Goal: Transaction & Acquisition: Purchase product/service

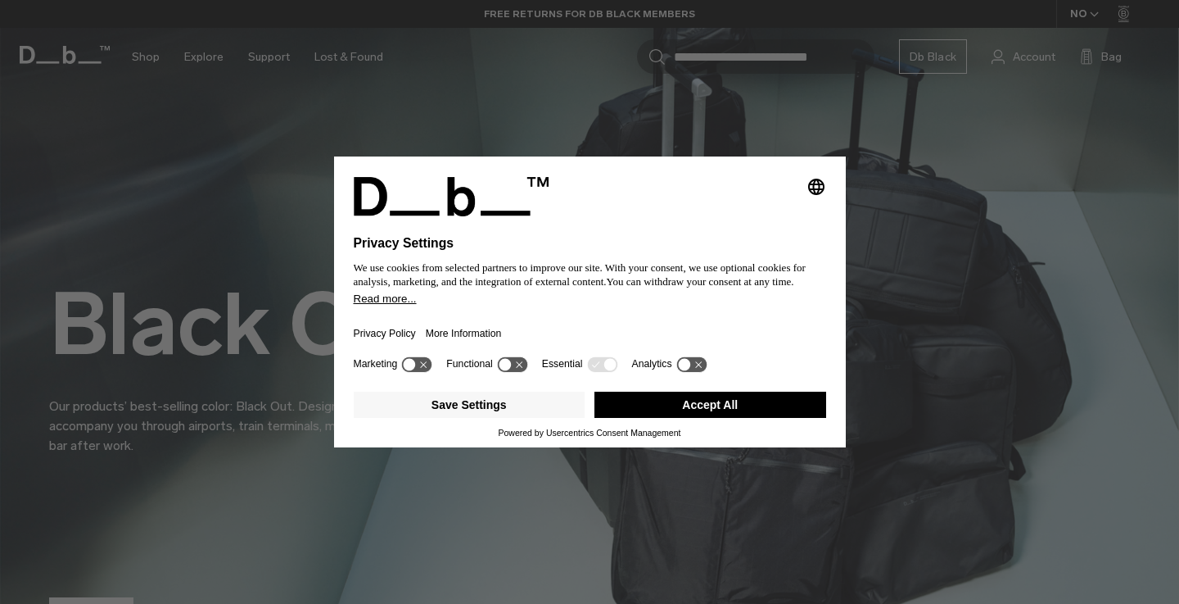
click at [538, 80] on div "Selecting an option will immediately change the language Privacy Settings We us…" at bounding box center [589, 302] width 1179 height 604
click at [428, 369] on icon at bounding box center [417, 364] width 30 height 16
click at [428, 369] on icon at bounding box center [425, 364] width 12 height 12
click at [616, 368] on icon at bounding box center [610, 364] width 12 height 12
click at [507, 409] on button "Save Settings" at bounding box center [470, 405] width 232 height 26
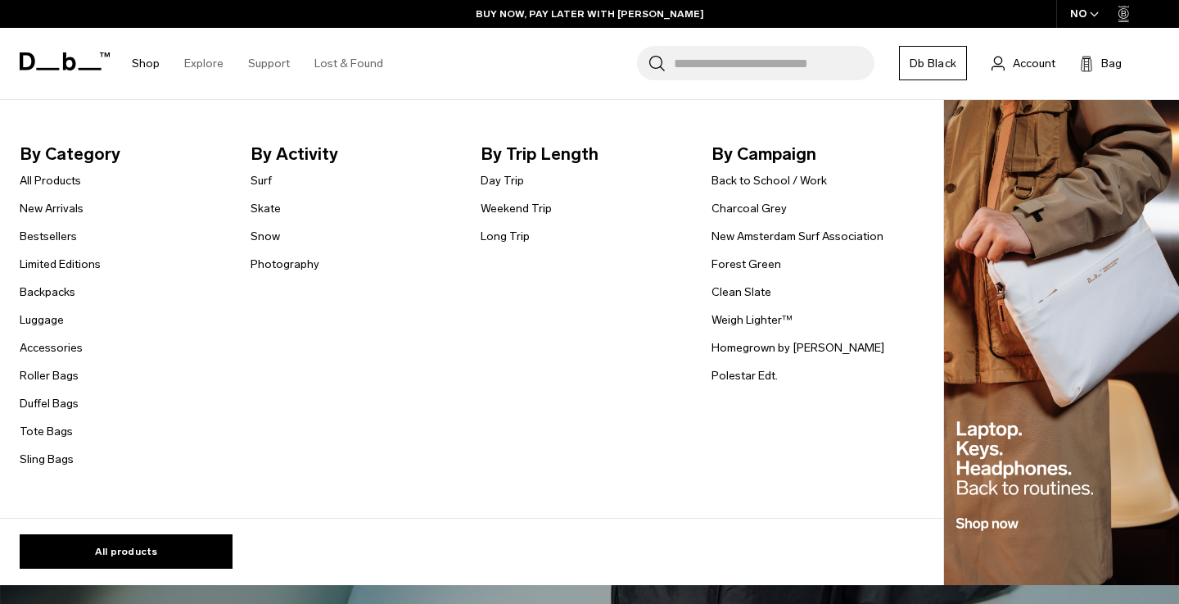
click at [151, 63] on link "Shop" at bounding box center [146, 63] width 28 height 58
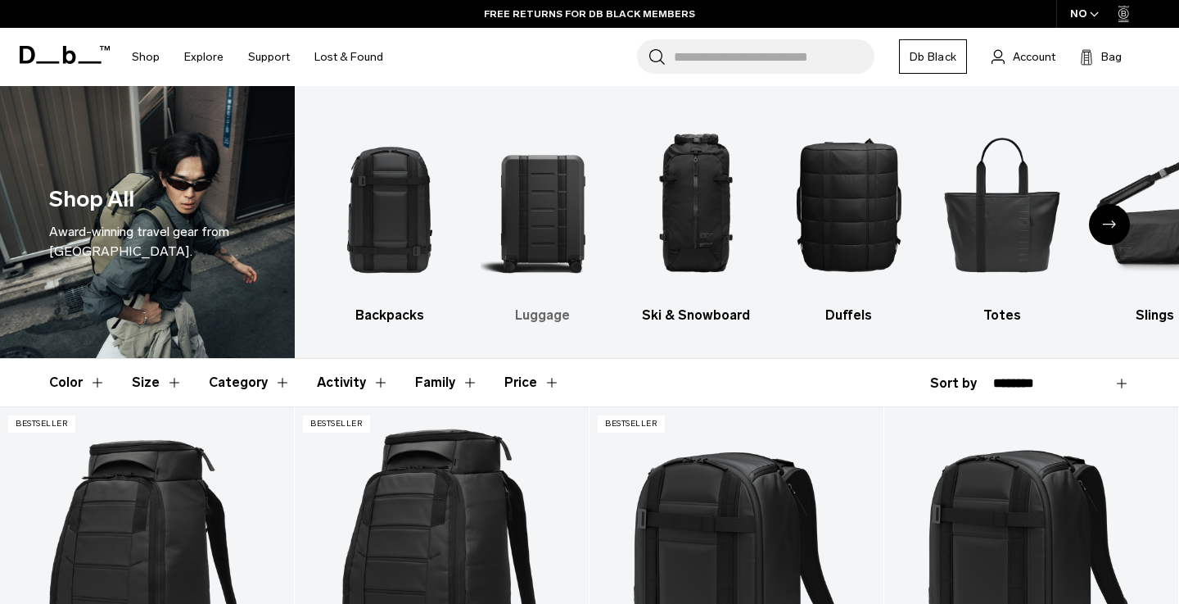
click at [537, 206] on img "2 / 10" at bounding box center [543, 204] width 124 height 187
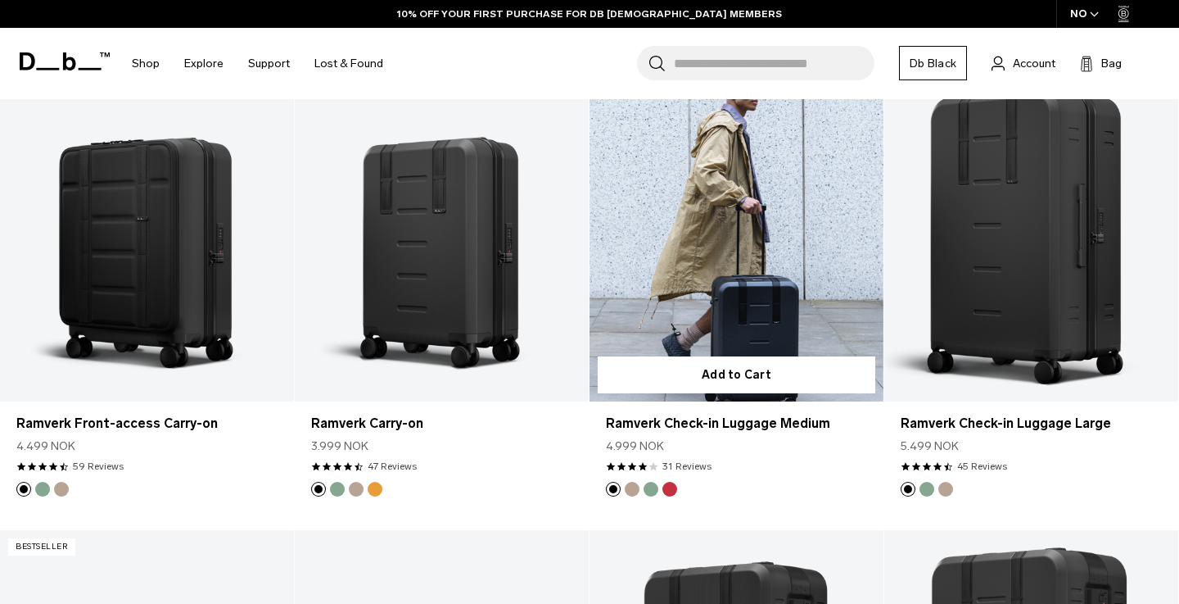
scroll to position [1244, 0]
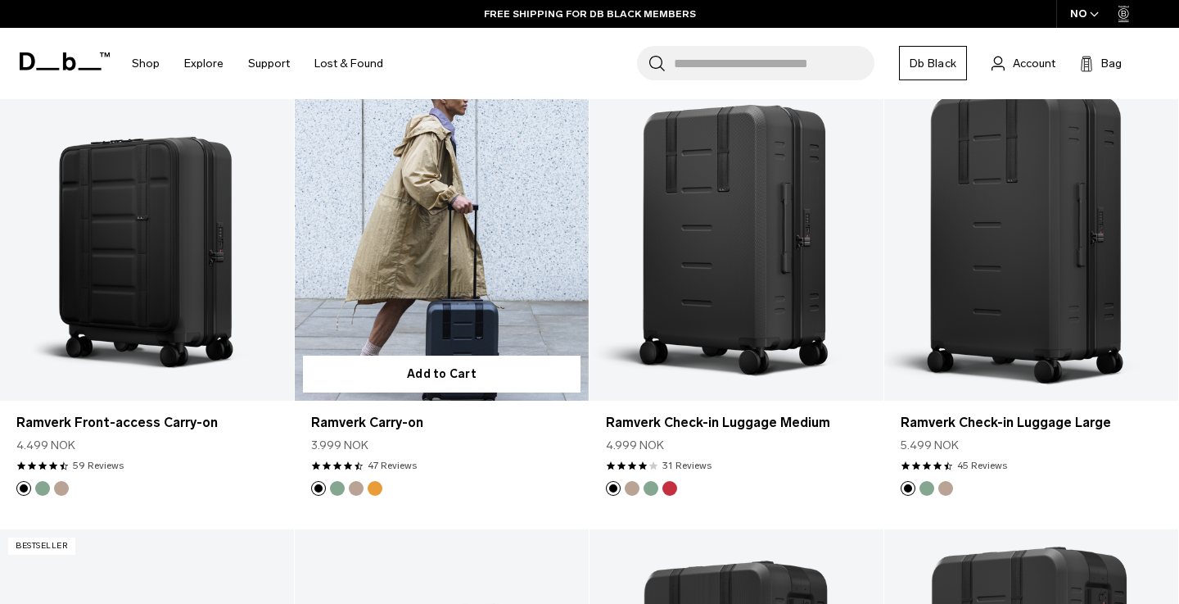
click at [491, 229] on link "Ramverk Carry-on" at bounding box center [442, 237] width 294 height 327
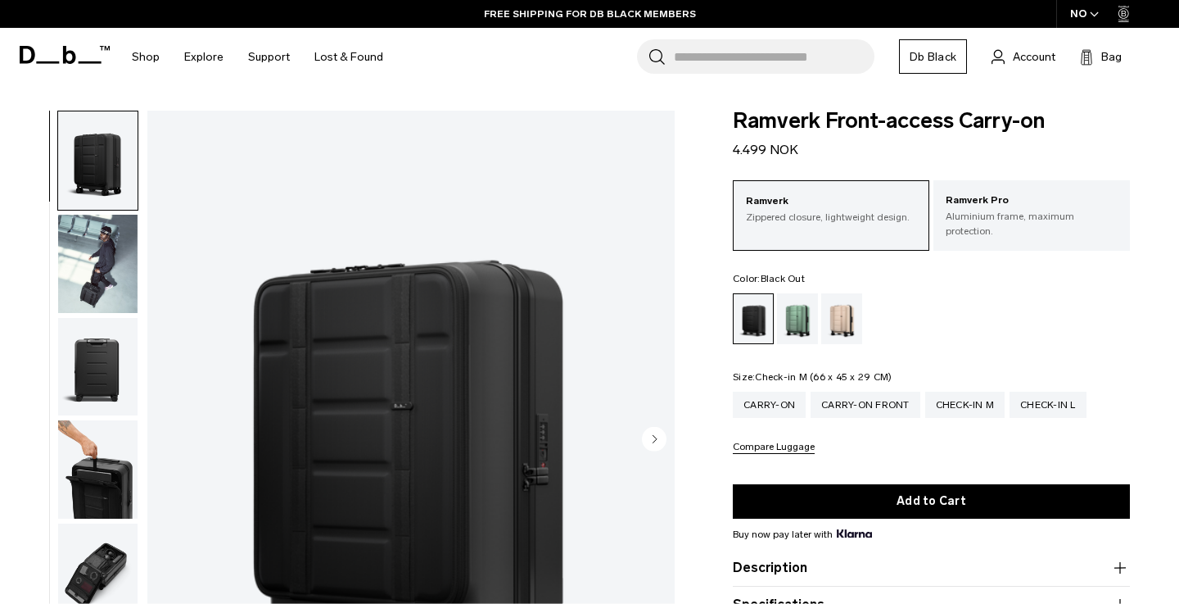
click at [968, 392] on div "Check-in M" at bounding box center [966, 405] width 80 height 26
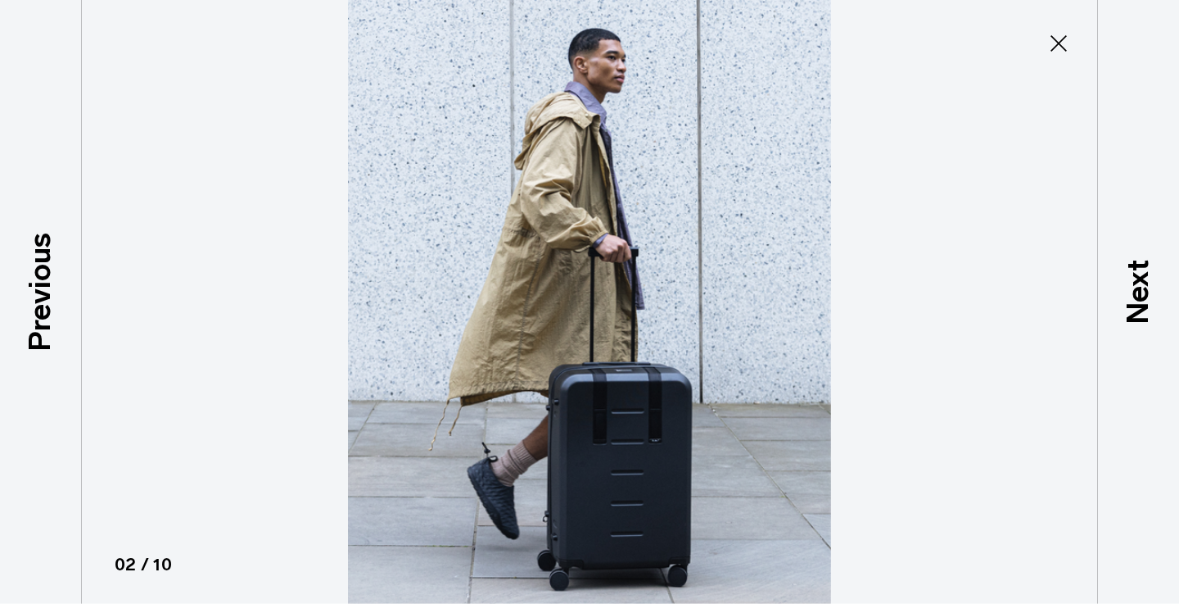
click at [1061, 41] on icon at bounding box center [1059, 43] width 16 height 16
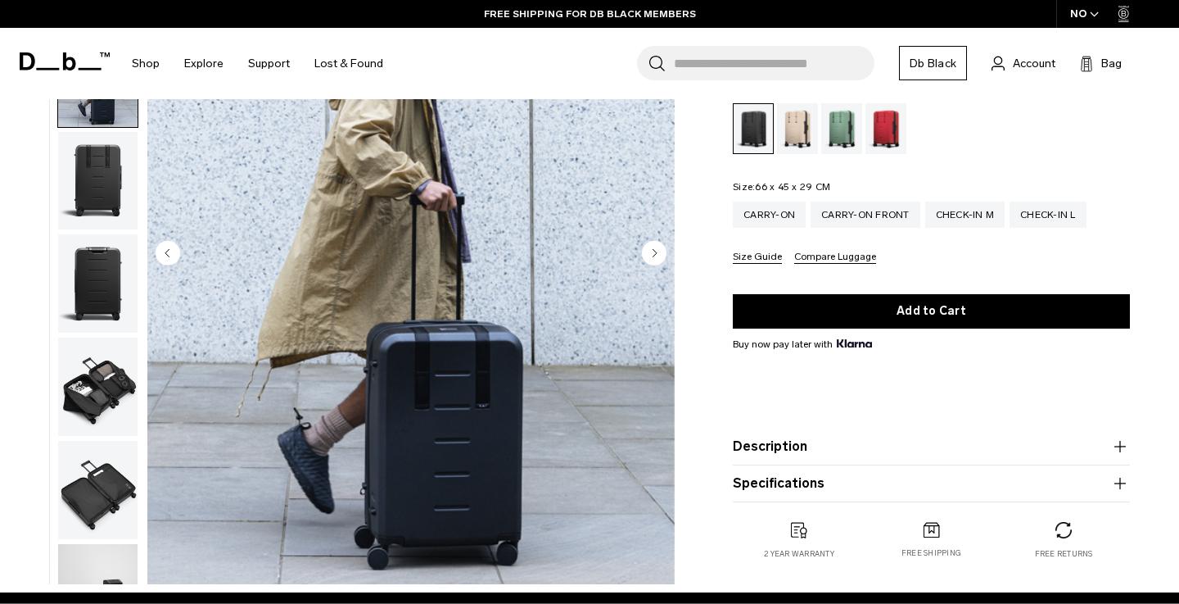
scroll to position [104, 0]
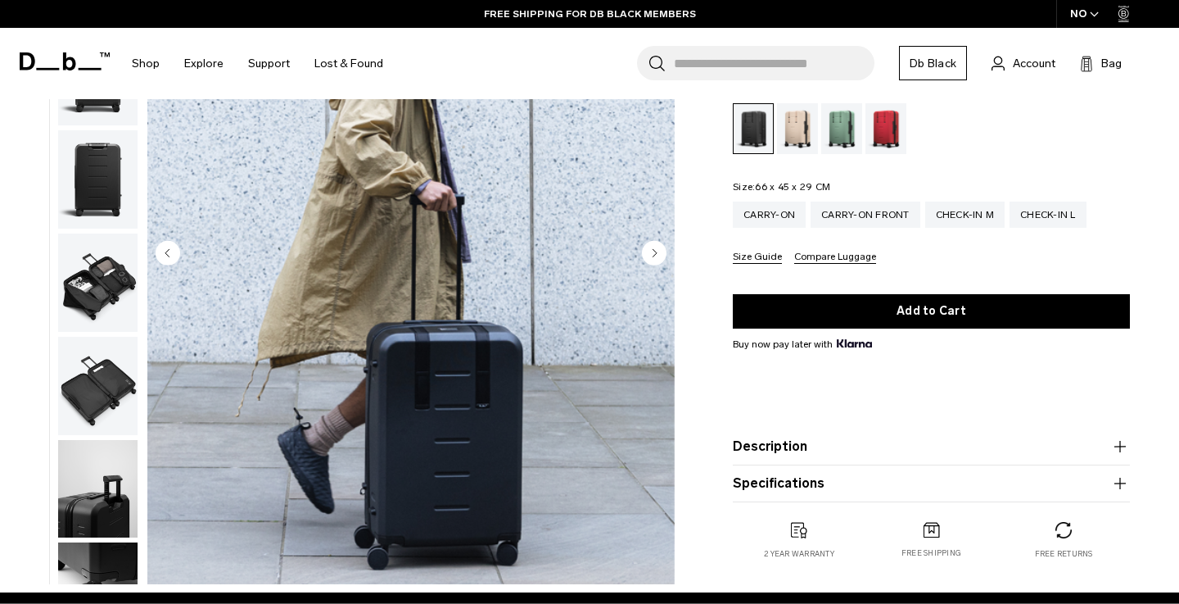
click at [102, 296] on img "button" at bounding box center [97, 282] width 79 height 98
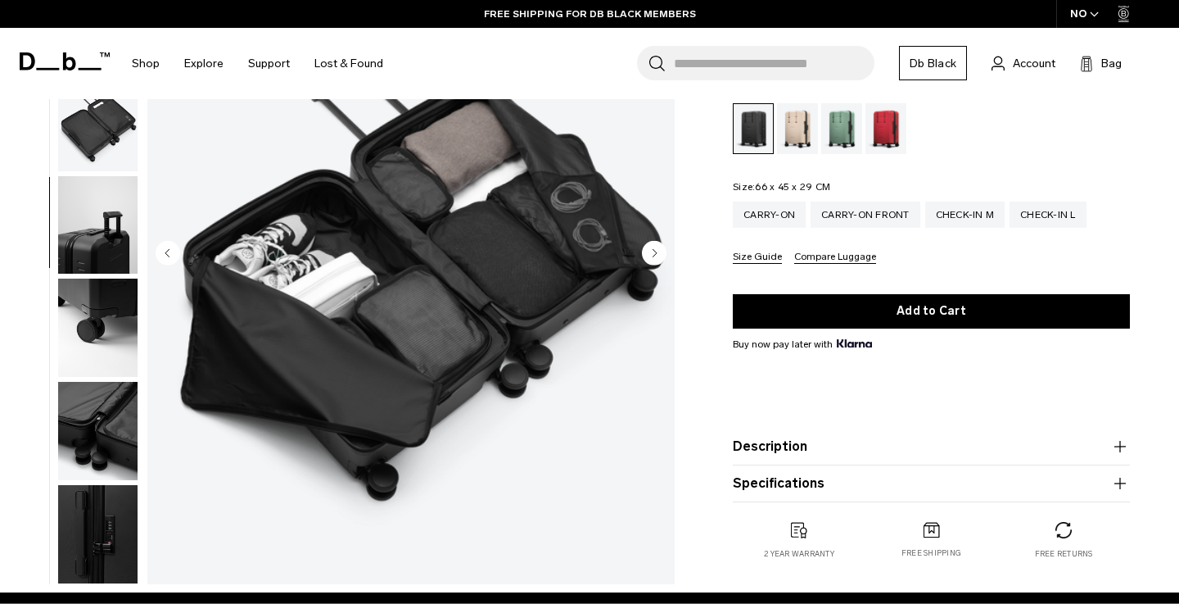
scroll to position [0, 0]
click at [97, 402] on img "button" at bounding box center [97, 431] width 79 height 98
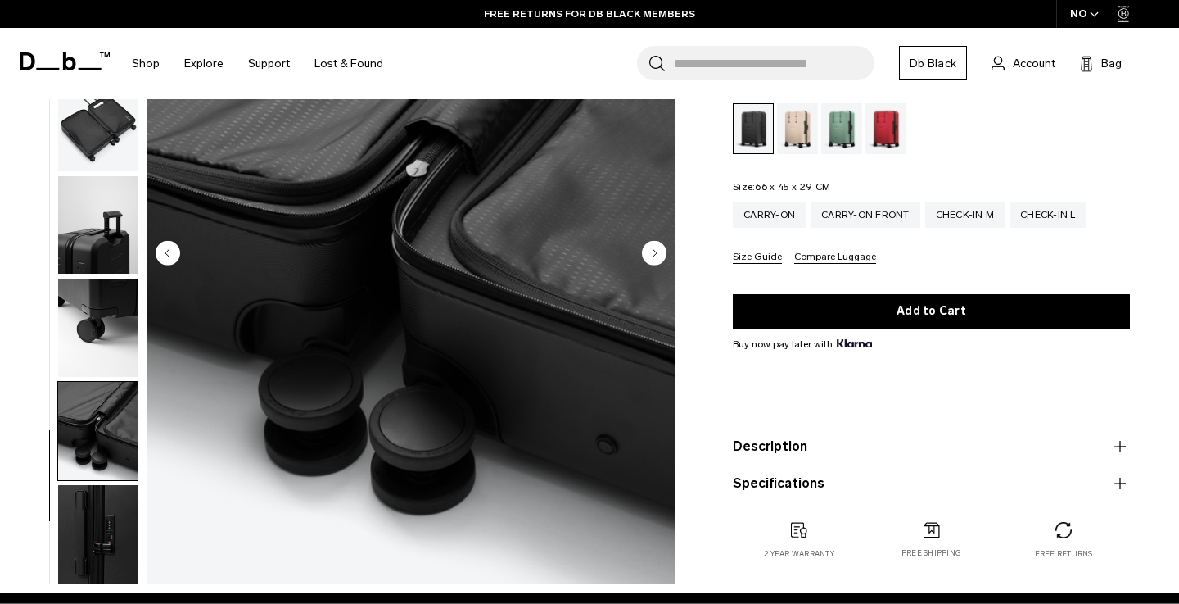
scroll to position [380, 0]
click at [96, 536] on img "button" at bounding box center [97, 534] width 79 height 98
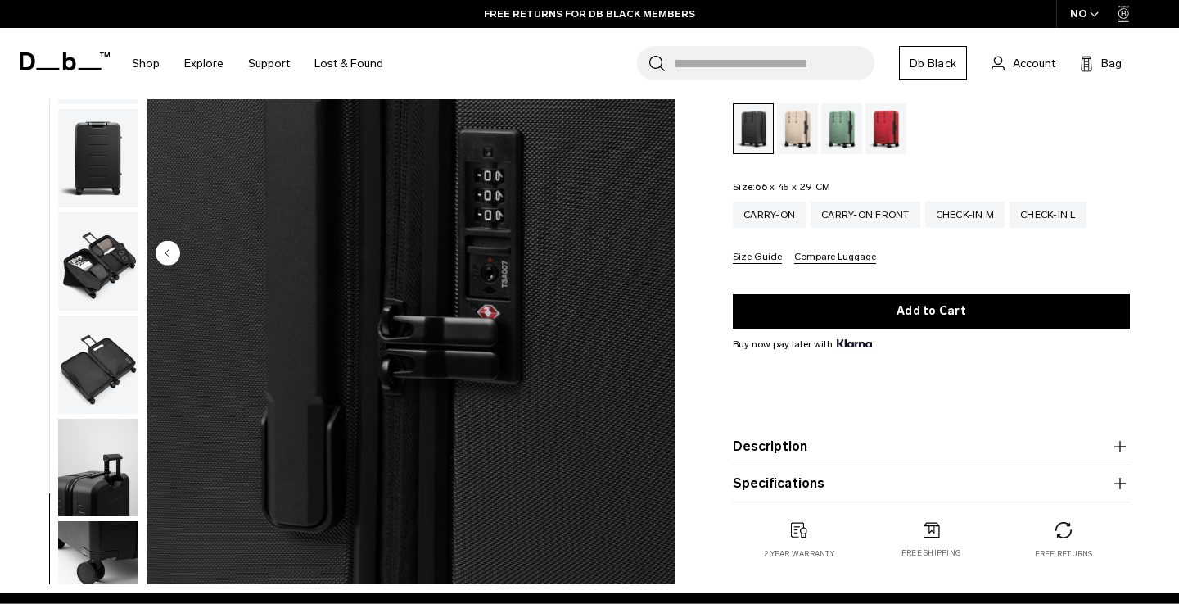
click at [103, 369] on img "button" at bounding box center [97, 364] width 79 height 98
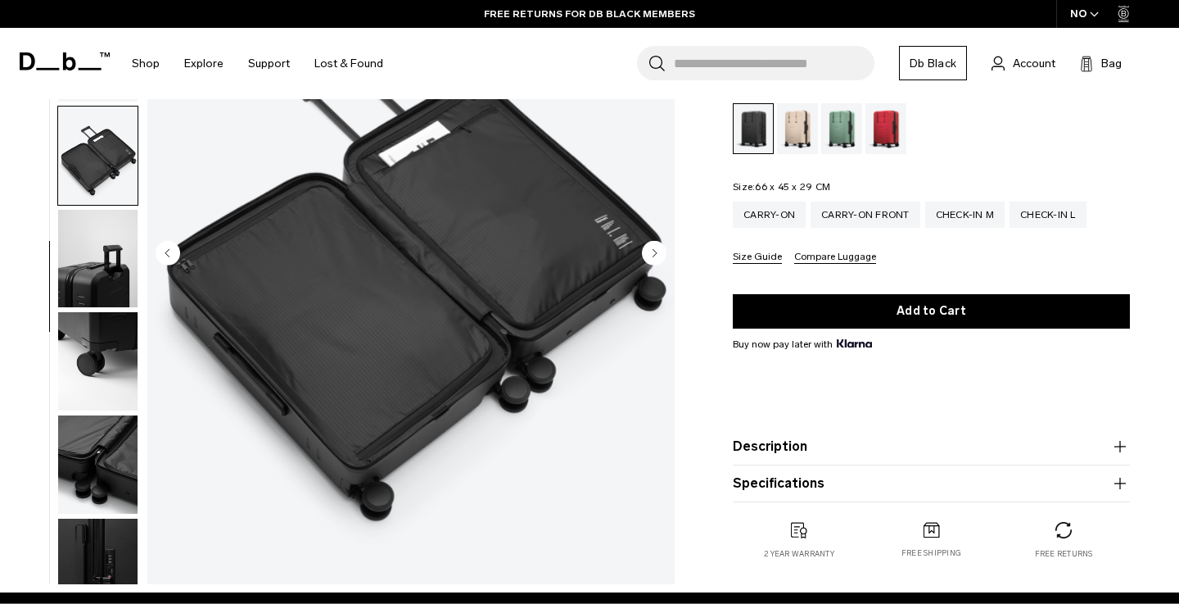
scroll to position [280, 0]
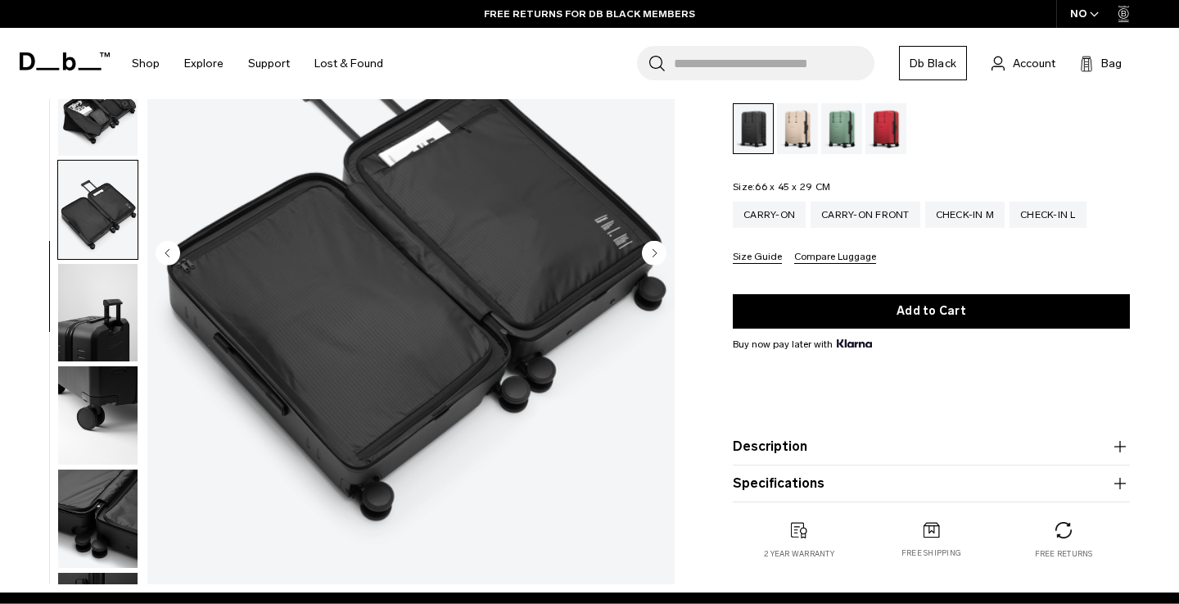
click at [93, 204] on img "button" at bounding box center [97, 210] width 79 height 98
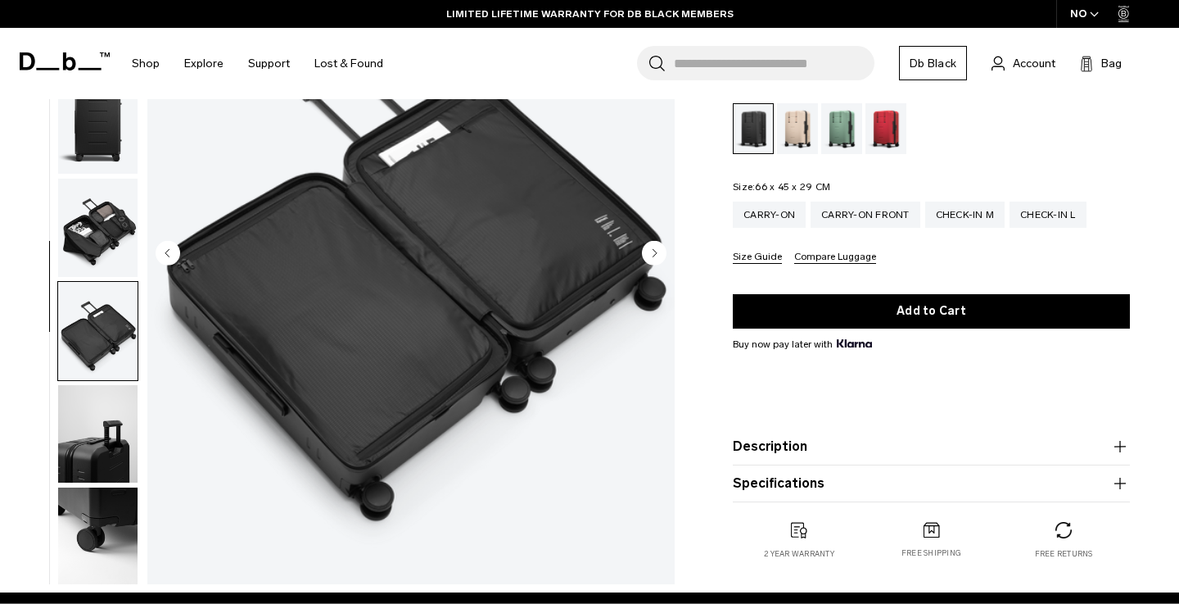
click at [93, 204] on img "button" at bounding box center [97, 228] width 79 height 98
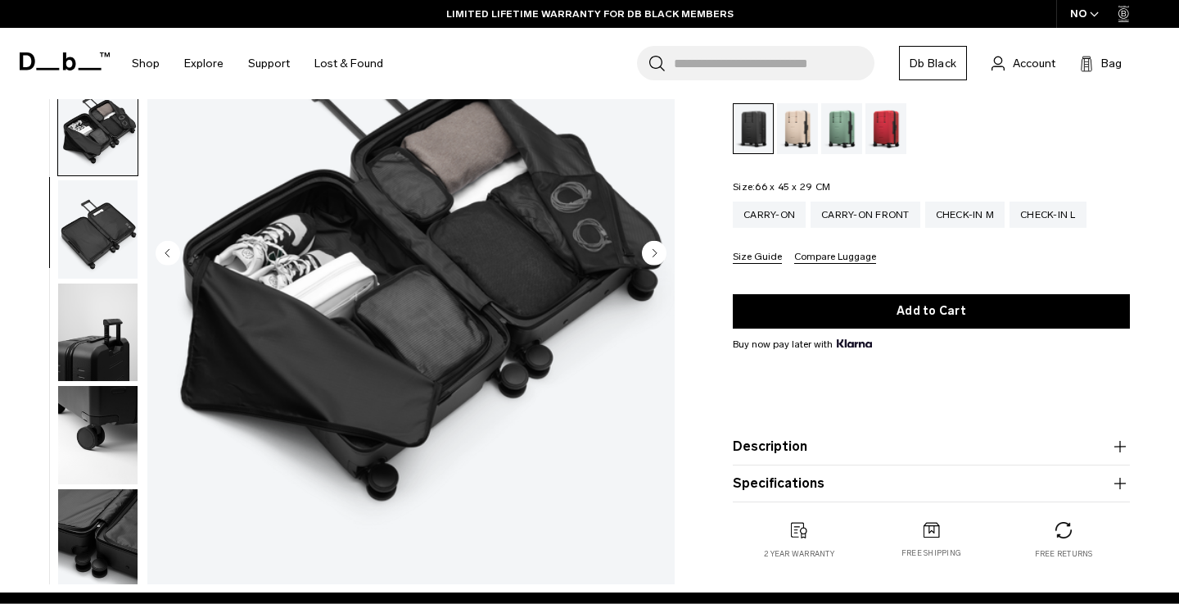
scroll to position [112, 0]
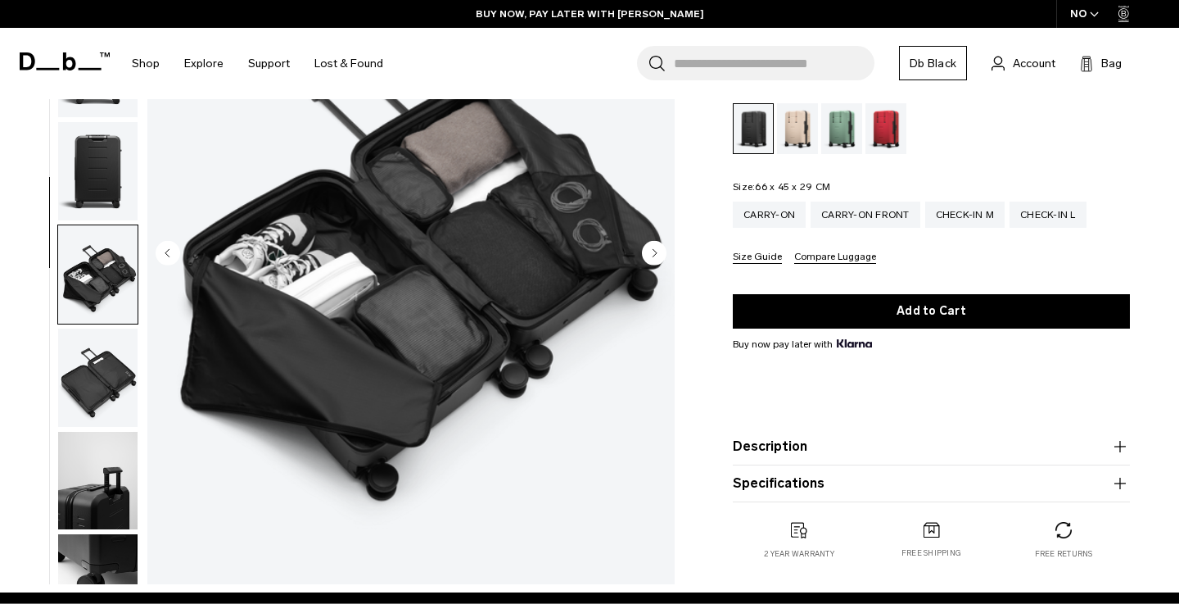
click at [103, 269] on img "button" at bounding box center [97, 274] width 79 height 98
click at [111, 189] on img "button" at bounding box center [97, 171] width 79 height 98
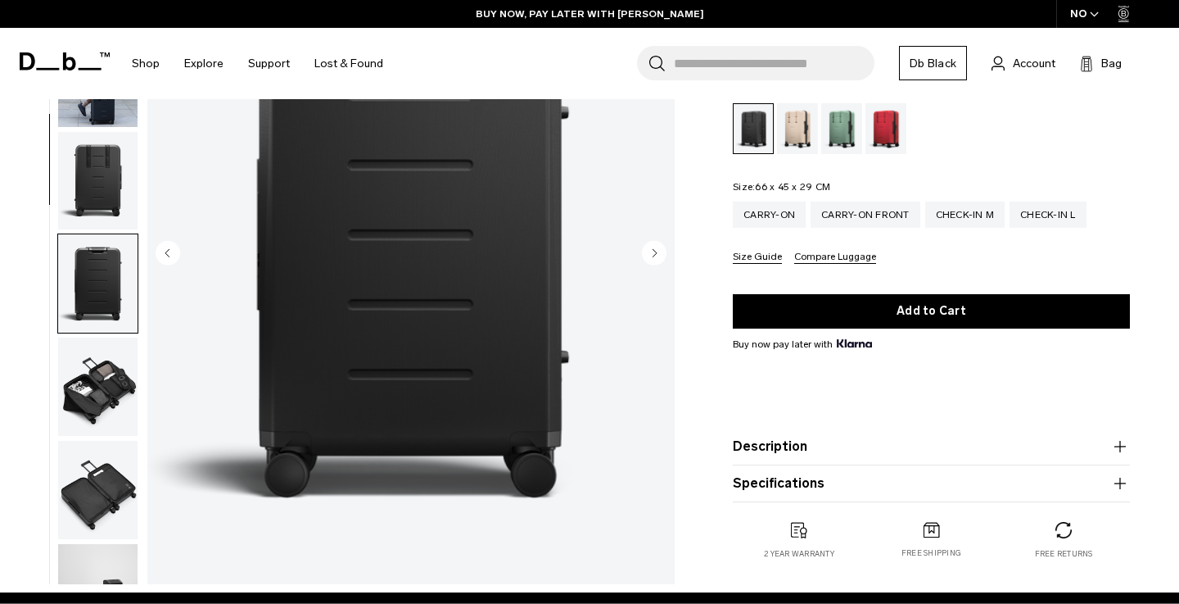
scroll to position [0, 0]
